Goal: Task Accomplishment & Management: Use online tool/utility

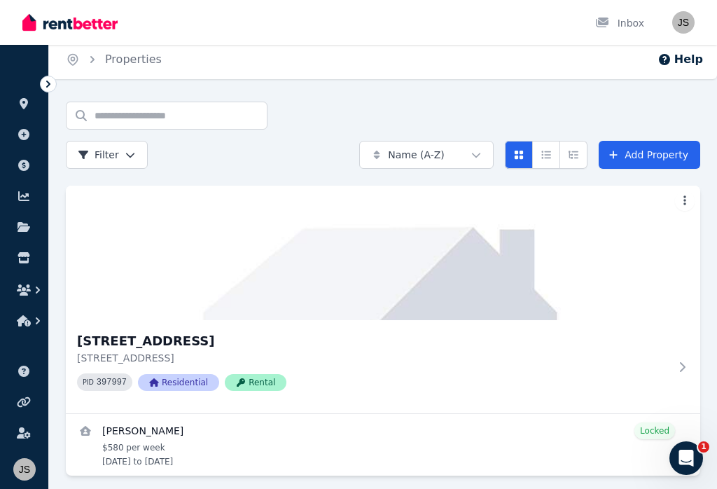
scroll to position [17, 0]
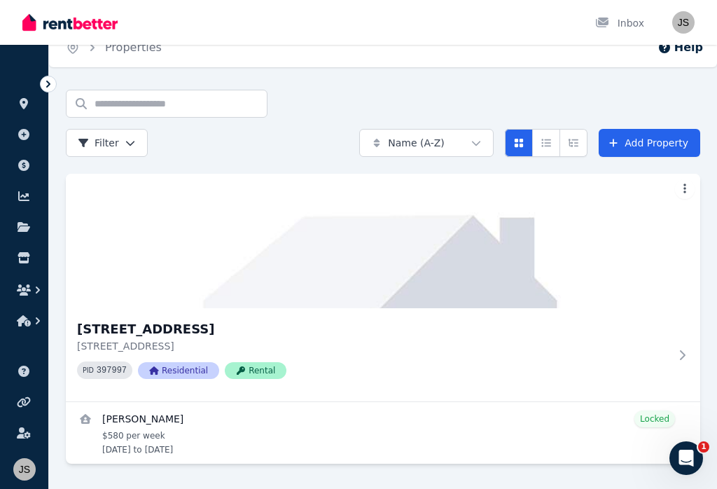
click at [95, 324] on h3 "[STREET_ADDRESS]" at bounding box center [373, 329] width 592 height 20
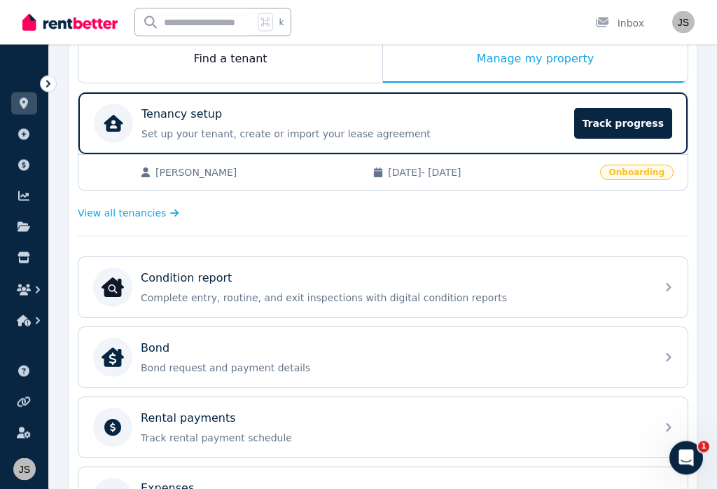
scroll to position [238, 0]
click at [464, 292] on p "Complete entry, routine, and exit inspections with digital condition reports" at bounding box center [394, 298] width 507 height 14
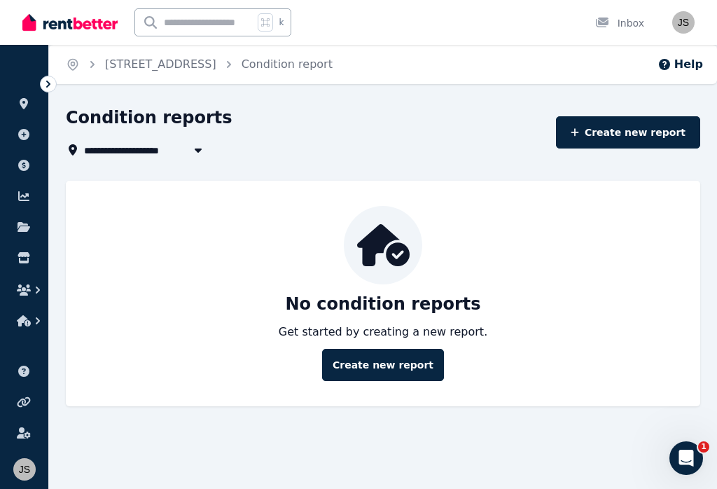
click at [414, 363] on link "Create new report" at bounding box center [383, 365] width 122 height 32
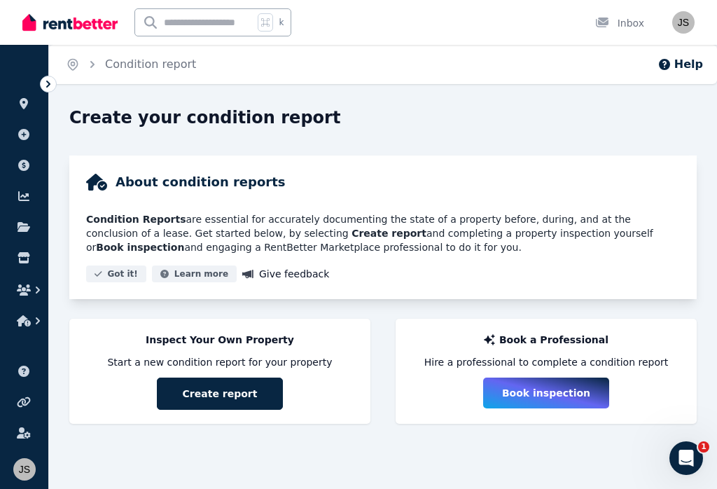
click at [175, 393] on button "Create report" at bounding box center [220, 393] width 126 height 32
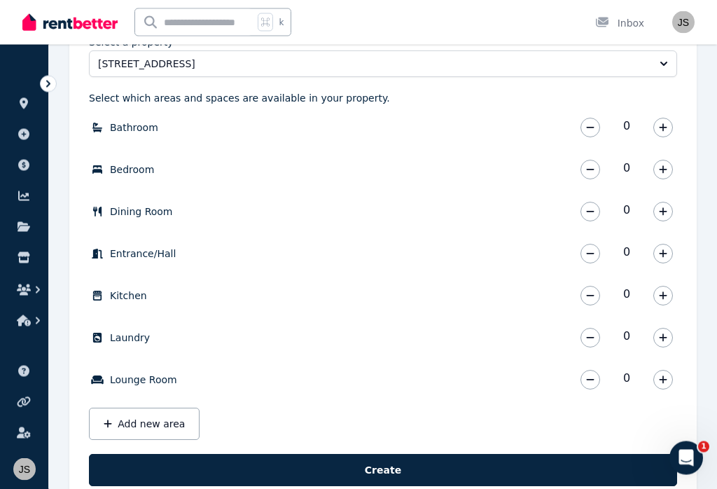
scroll to position [435, 0]
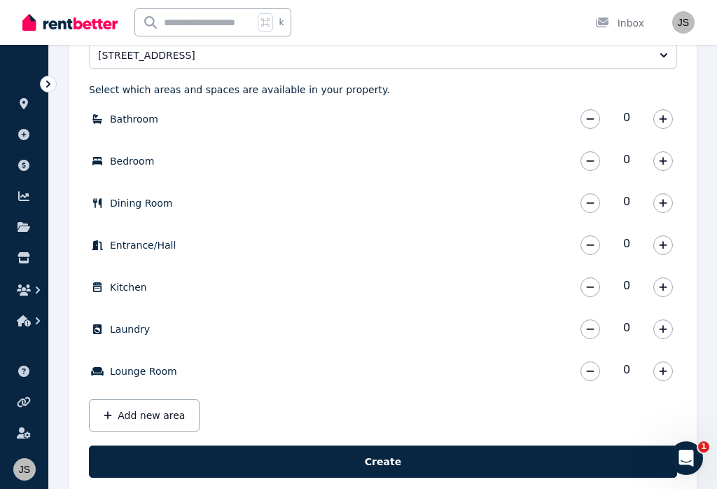
click at [665, 119] on icon "button" at bounding box center [663, 119] width 8 height 8
click at [660, 120] on icon "button" at bounding box center [663, 119] width 8 height 10
click at [662, 165] on icon "button" at bounding box center [663, 161] width 8 height 10
click at [665, 165] on icon "button" at bounding box center [663, 161] width 8 height 10
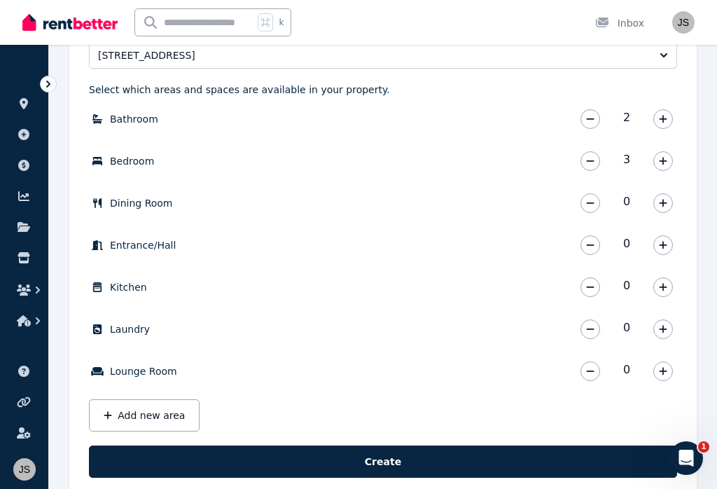
click at [662, 200] on icon "button" at bounding box center [663, 203] width 8 height 10
click at [665, 245] on icon "button" at bounding box center [663, 245] width 8 height 8
click at [667, 288] on icon "button" at bounding box center [663, 287] width 8 height 10
click at [672, 332] on button "button" at bounding box center [663, 329] width 20 height 20
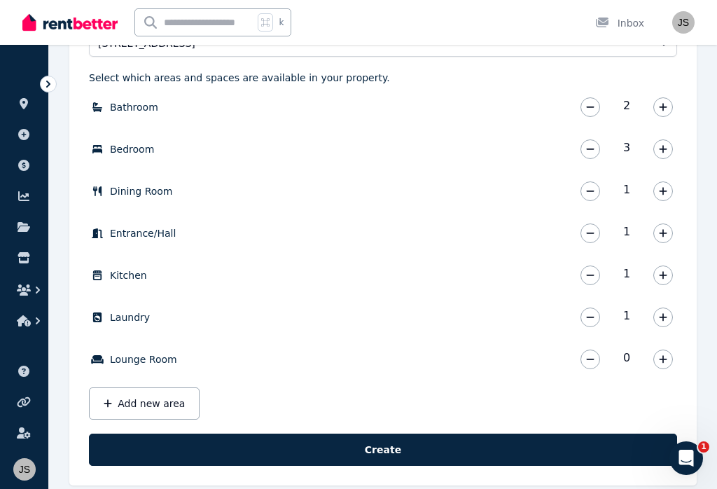
click at [665, 361] on icon "button" at bounding box center [663, 359] width 8 height 10
click at [590, 189] on icon "button" at bounding box center [590, 191] width 8 height 10
click at [126, 397] on button "Add new area" at bounding box center [144, 403] width 111 height 32
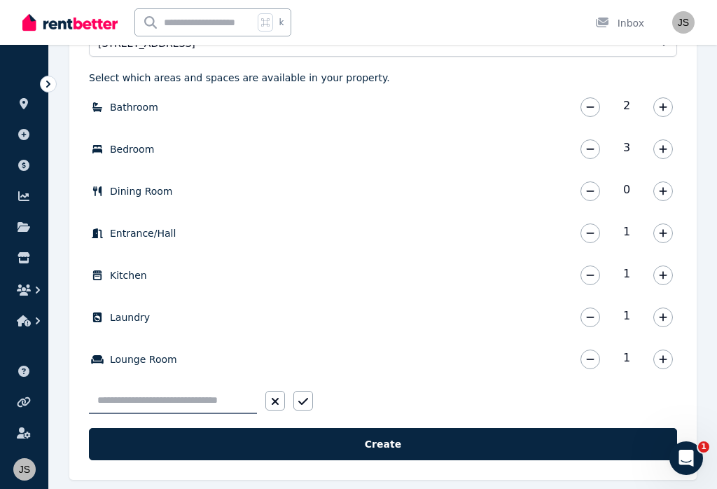
scroll to position [463, 0]
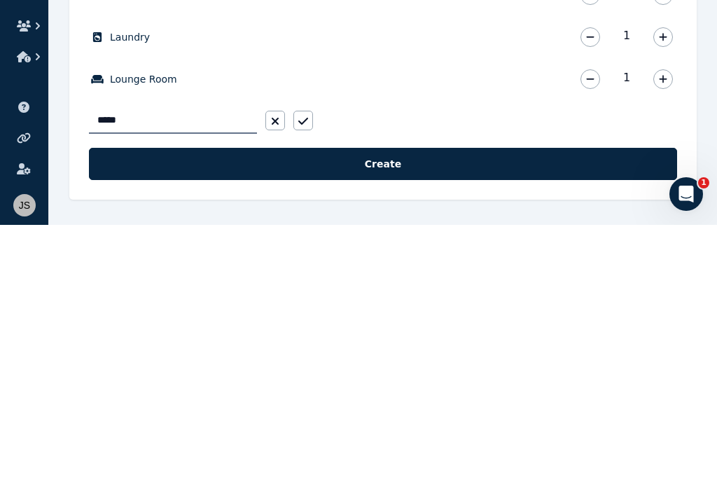
type input "******"
click at [310, 375] on button "button" at bounding box center [303, 385] width 20 height 20
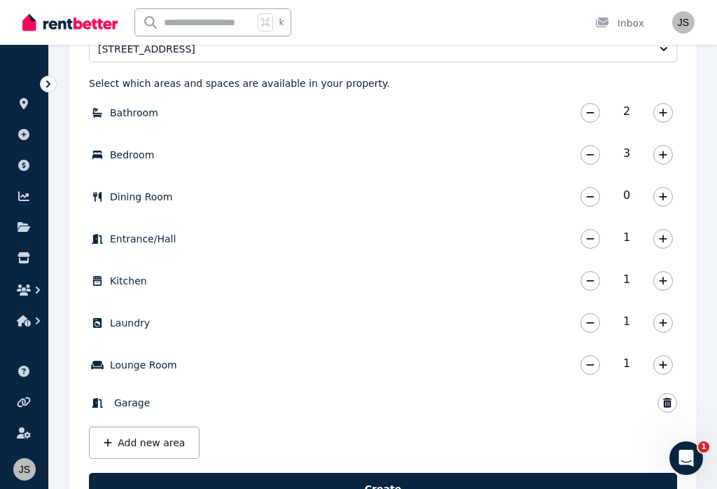
click at [121, 439] on button "Add new area" at bounding box center [144, 442] width 111 height 32
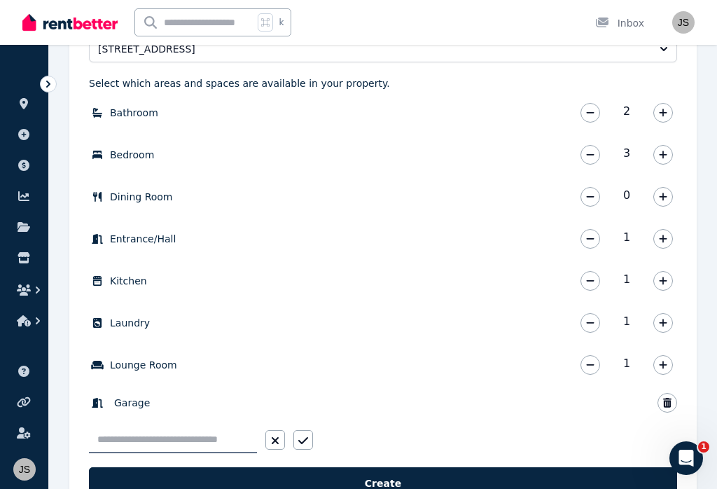
scroll to position [496, 0]
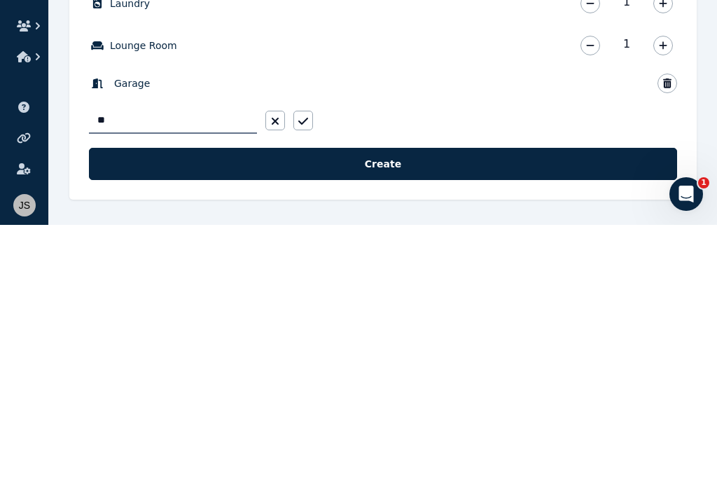
type input "*"
type input "**********"
click at [305, 380] on icon "button" at bounding box center [303, 385] width 10 height 11
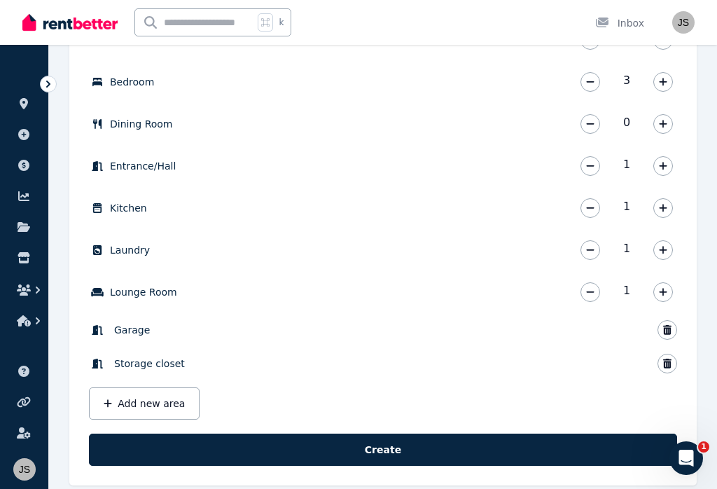
click at [132, 398] on button "Add new area" at bounding box center [144, 403] width 111 height 32
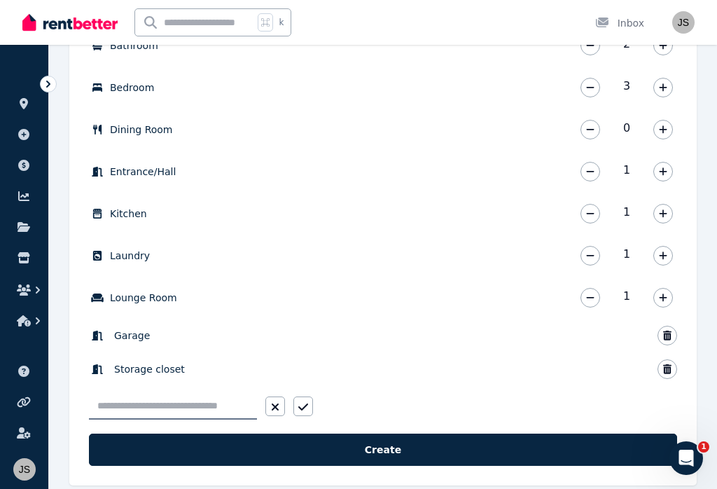
scroll to position [530, 0]
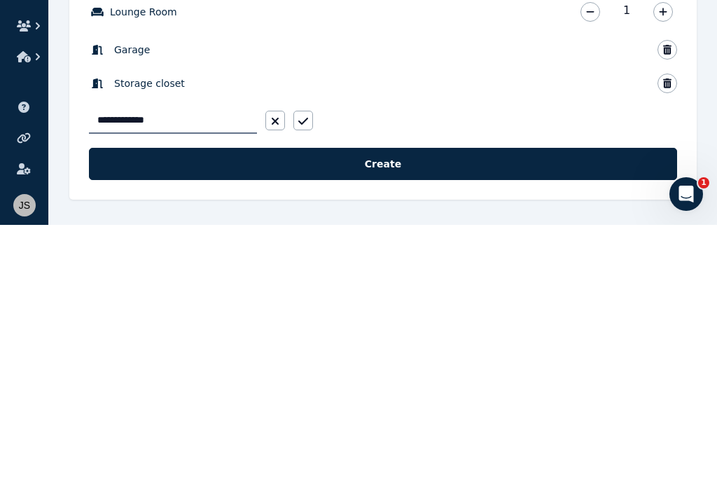
type input "**********"
click at [419, 412] on button "Create" at bounding box center [383, 428] width 588 height 32
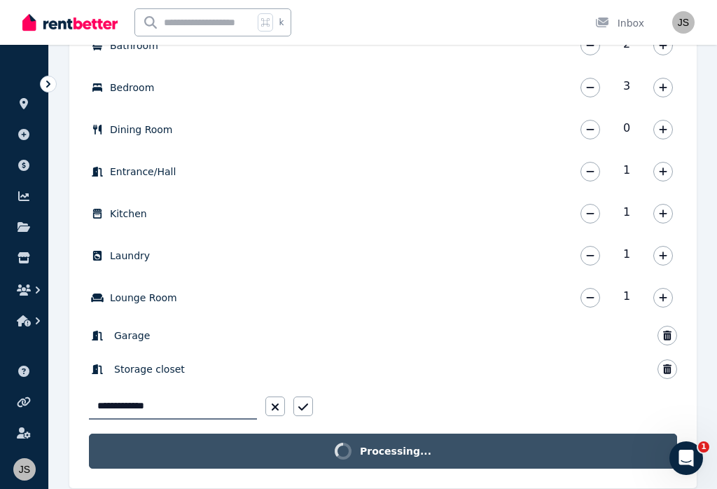
scroll to position [496, 0]
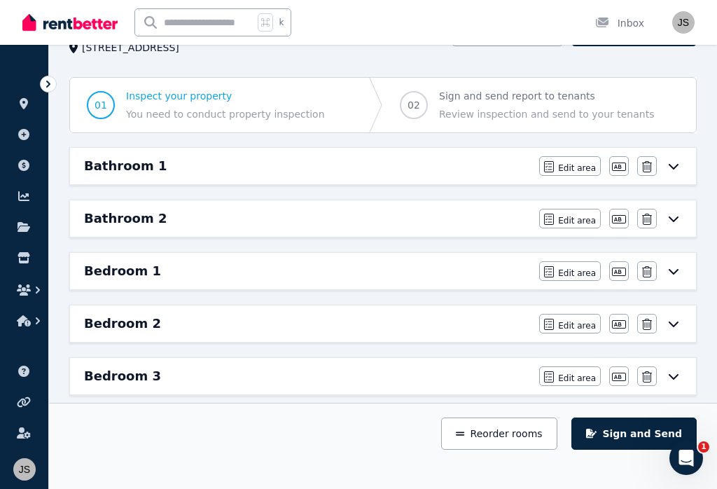
scroll to position [64, 0]
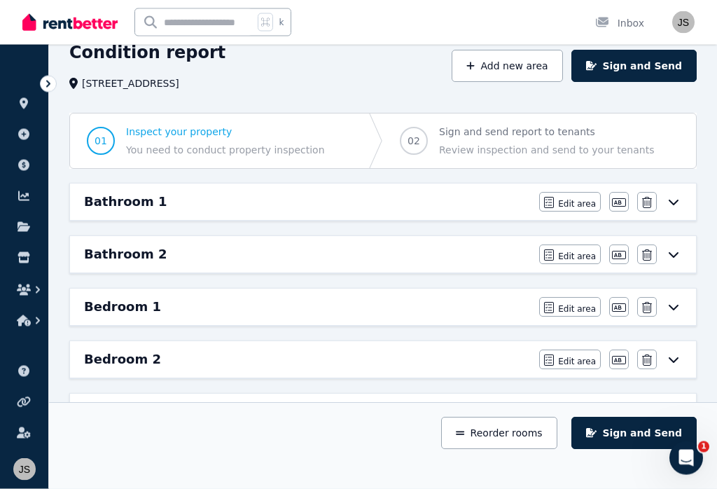
click at [667, 199] on icon at bounding box center [673, 202] width 17 height 11
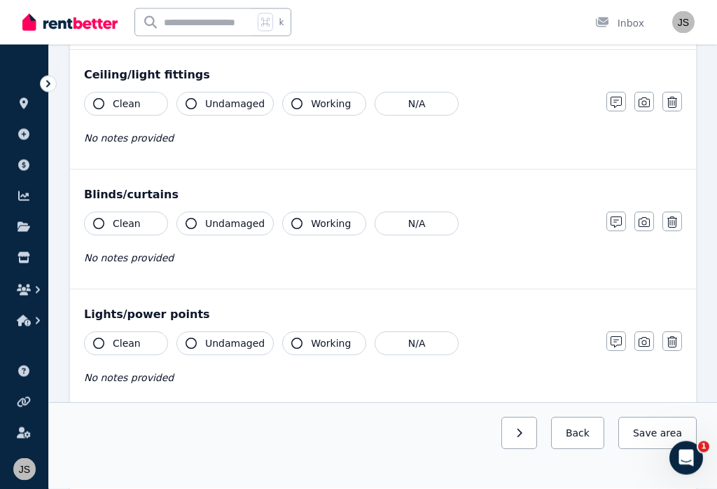
scroll to position [626, 0]
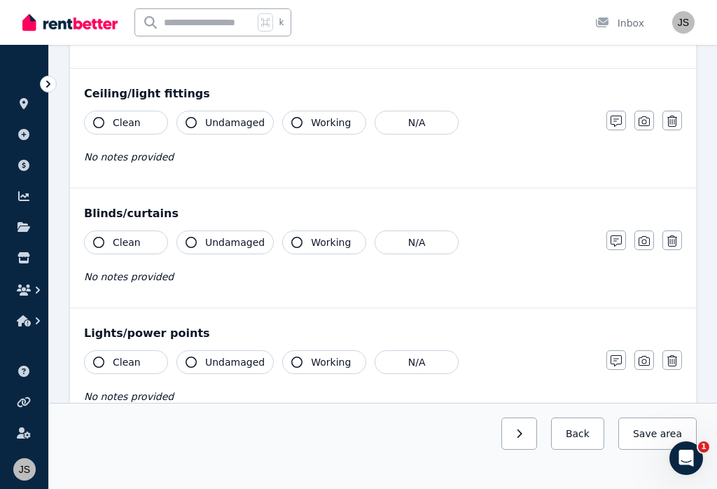
click at [90, 119] on button "Clean" at bounding box center [126, 123] width 84 height 24
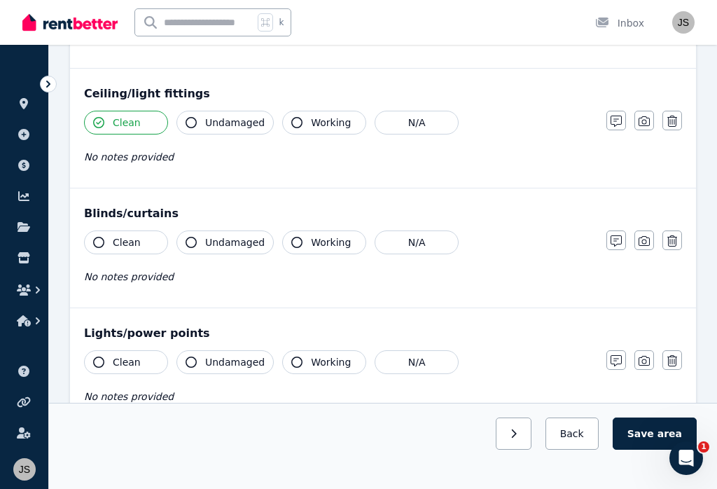
click at [195, 118] on icon "button" at bounding box center [191, 122] width 11 height 11
click at [200, 131] on button "Undamaged" at bounding box center [224, 123] width 97 height 24
click at [99, 114] on button "Clean" at bounding box center [126, 123] width 84 height 24
click at [98, 121] on icon "button" at bounding box center [98, 122] width 11 height 11
click at [199, 131] on button "Undamaged" at bounding box center [224, 123] width 97 height 24
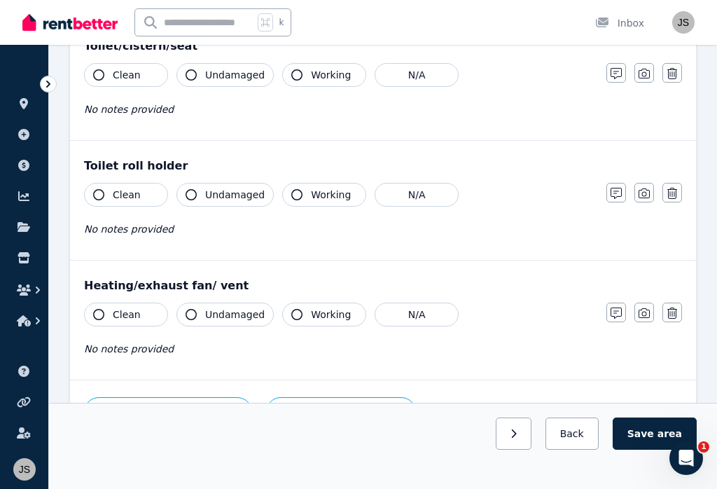
scroll to position [1645, 0]
